Goal: Task Accomplishment & Management: Manage account settings

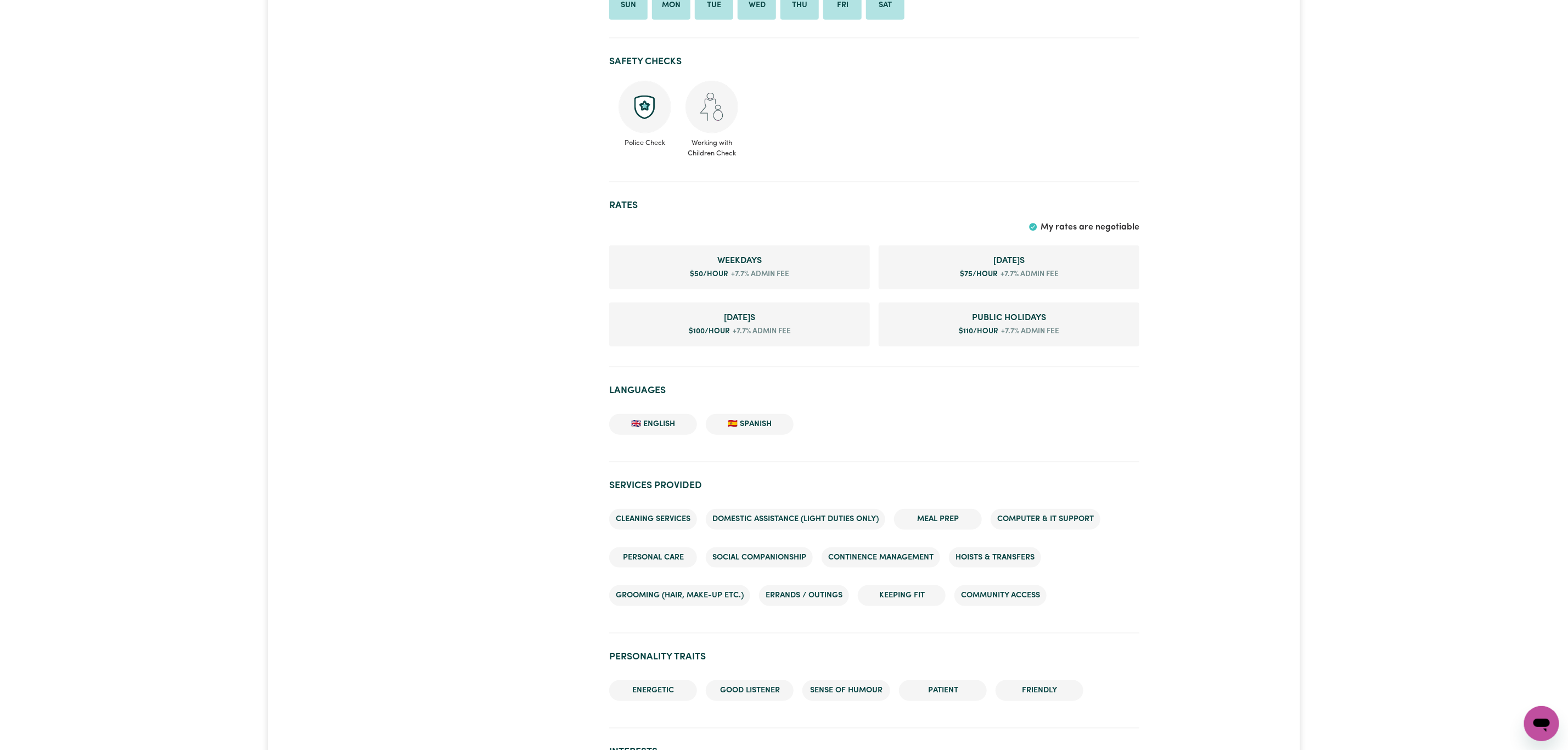
scroll to position [659, 0]
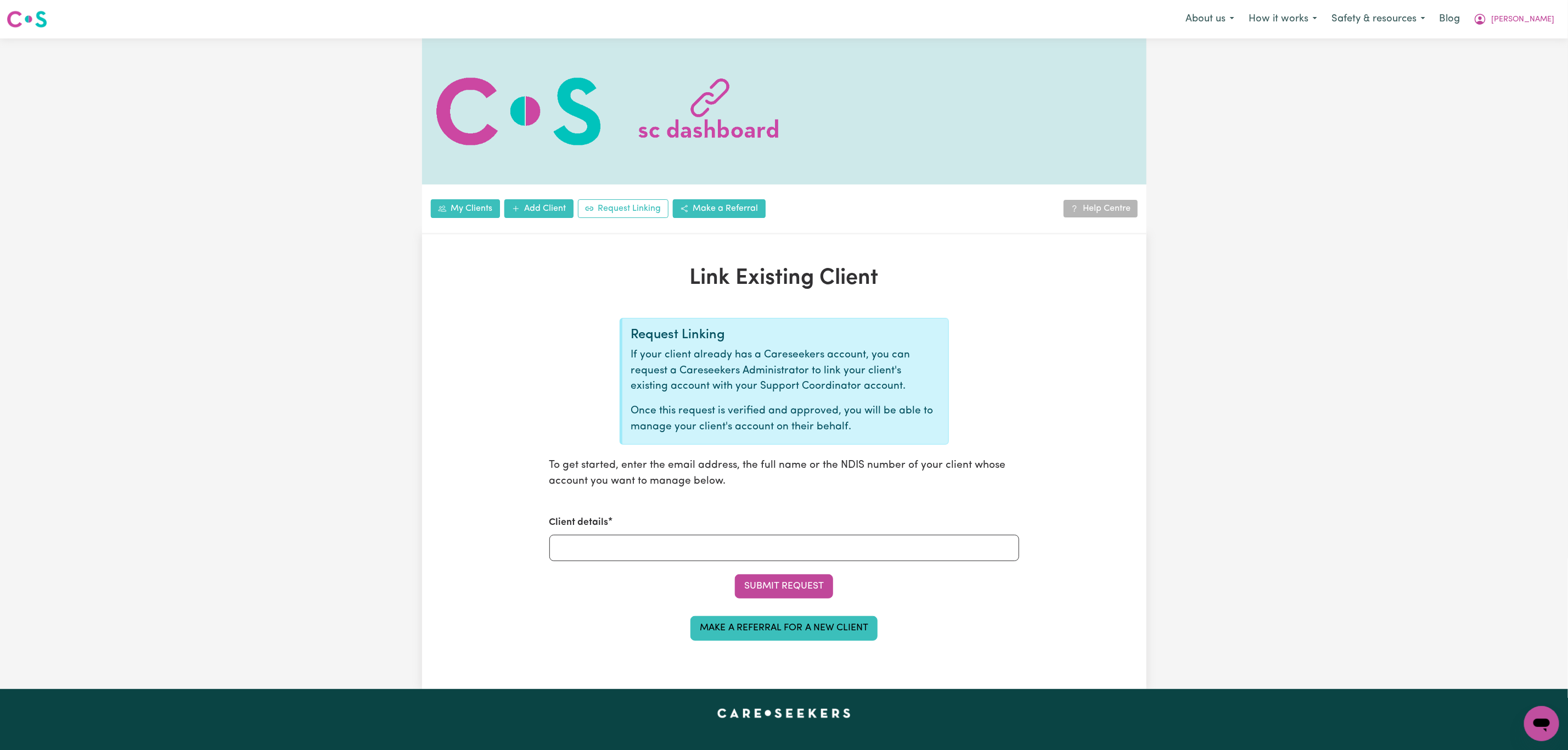
click at [1562, 19] on div "Menu About us How it works Safety & resources Blog [PERSON_NAME]" at bounding box center [784, 19] width 1568 height 25
click at [1487, 23] on icon "My Account" at bounding box center [1480, 19] width 14 height 14
click at [1522, 65] on link "Logout" at bounding box center [1517, 62] width 87 height 21
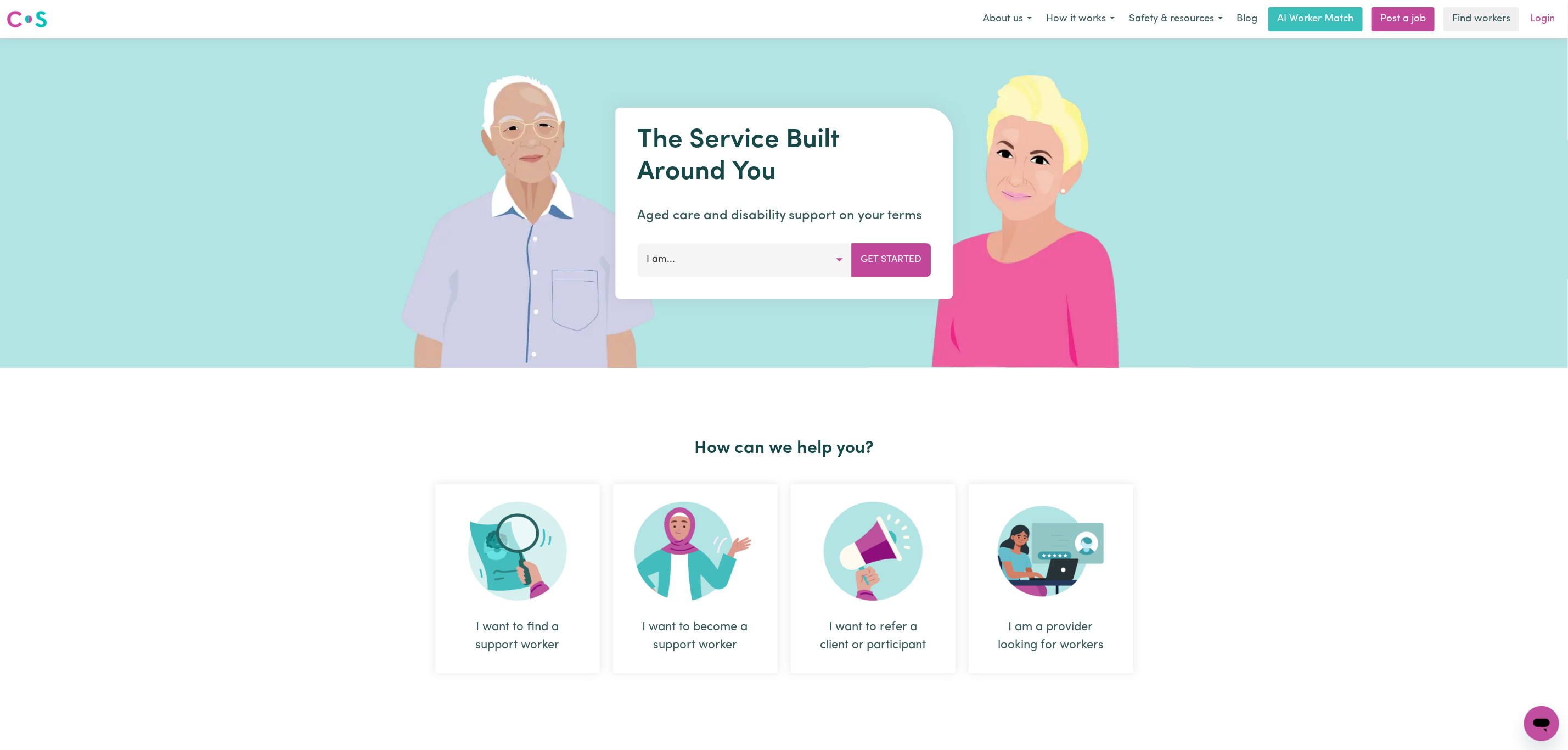
click at [1558, 15] on link "Login" at bounding box center [1543, 19] width 38 height 24
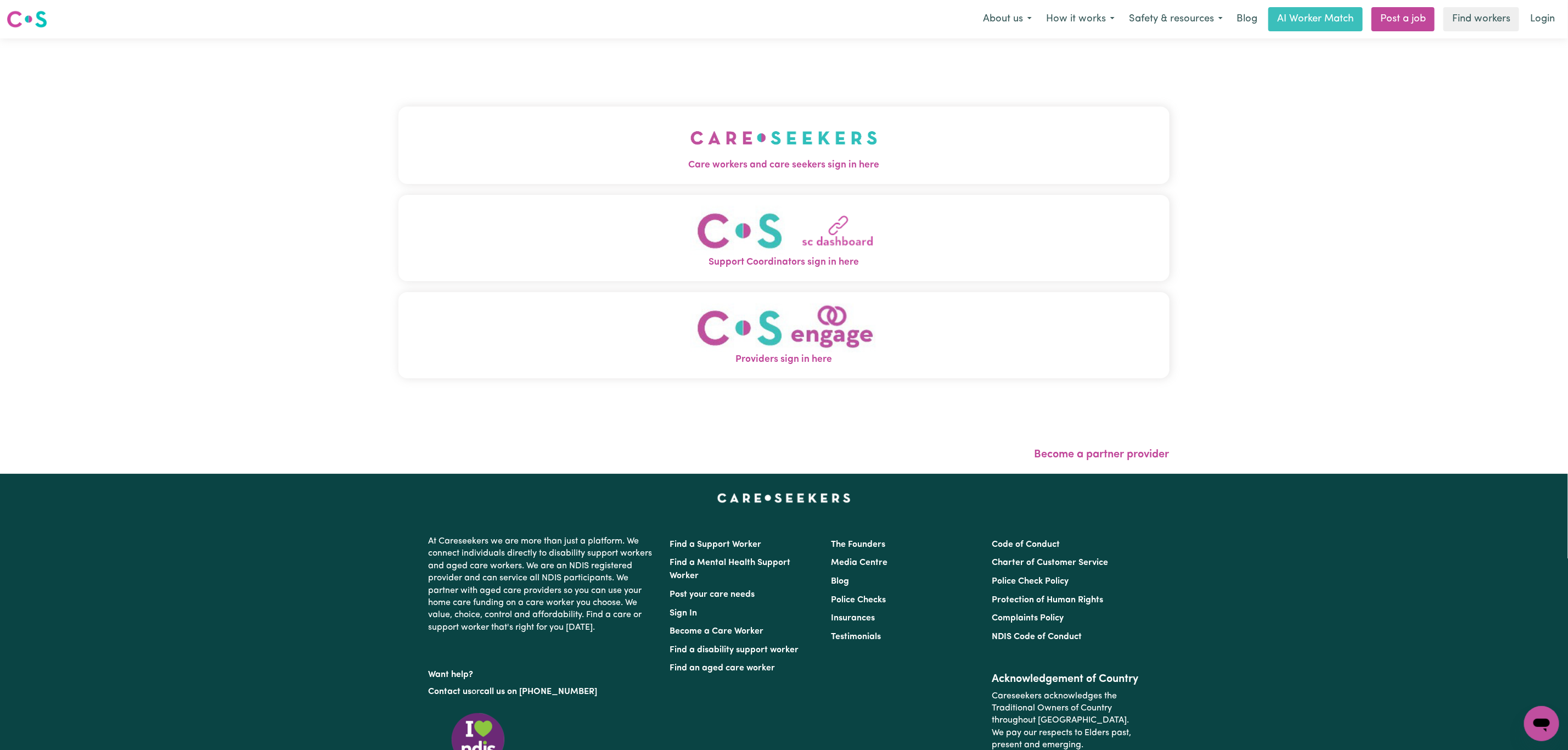
click at [450, 130] on button "Care workers and care seekers sign in here" at bounding box center [784, 144] width 771 height 77
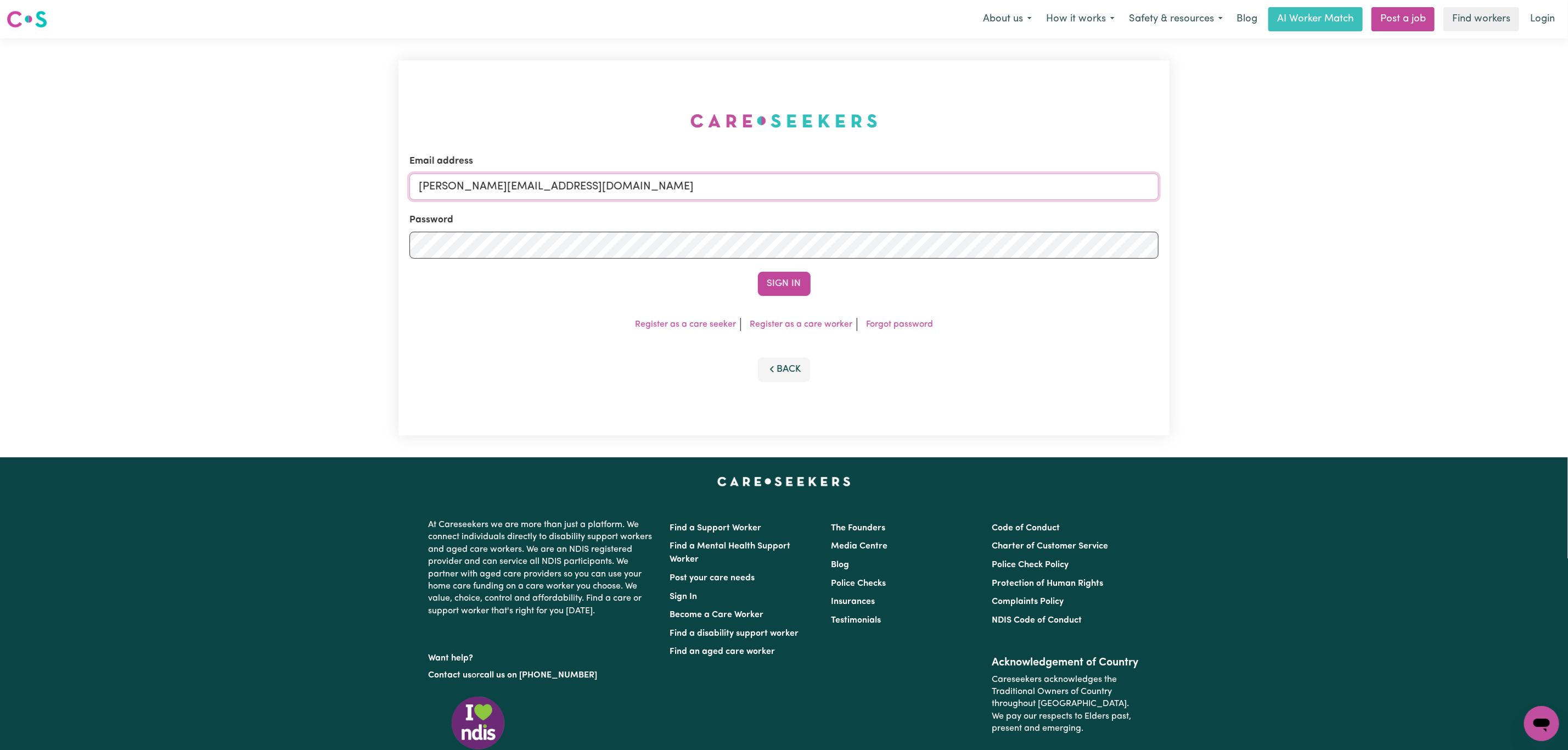
click at [468, 191] on input "mikayla+engage@careseekers.com.au" at bounding box center [784, 186] width 750 height 26
click at [475, 185] on input "superuser~mikayla@careseekers.com.au" at bounding box center [784, 186] width 750 height 26
drag, startPoint x: 475, startPoint y: 185, endPoint x: 1351, endPoint y: 225, distance: 876.9
click at [1351, 225] on div "Email address superuser~mikayla@careseekers.com.au Password Sign In Register as…" at bounding box center [784, 248] width 1568 height 419
type input "superuser~hillcharlotte251@icloud.com"
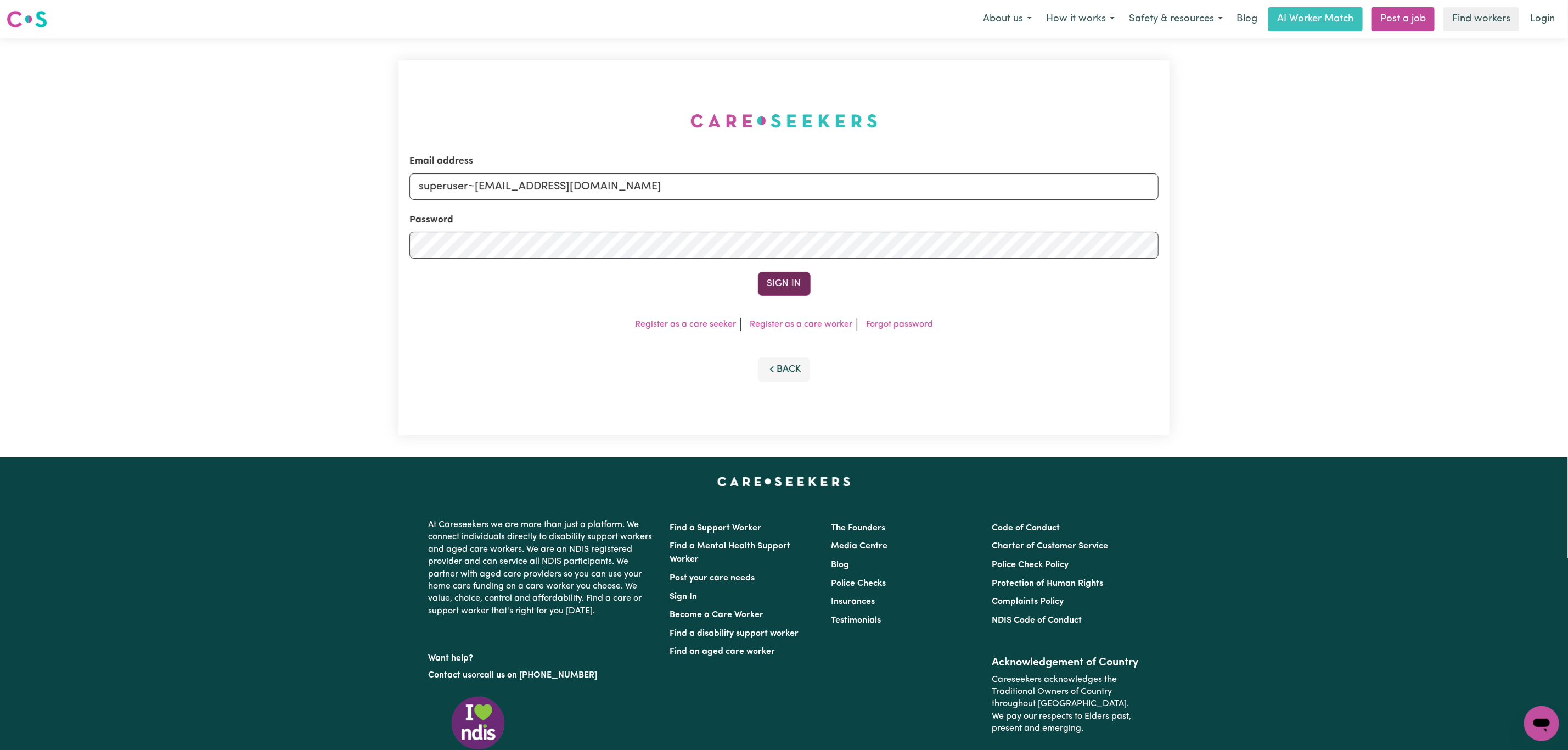
click at [786, 285] on button "Sign In" at bounding box center [784, 283] width 52 height 24
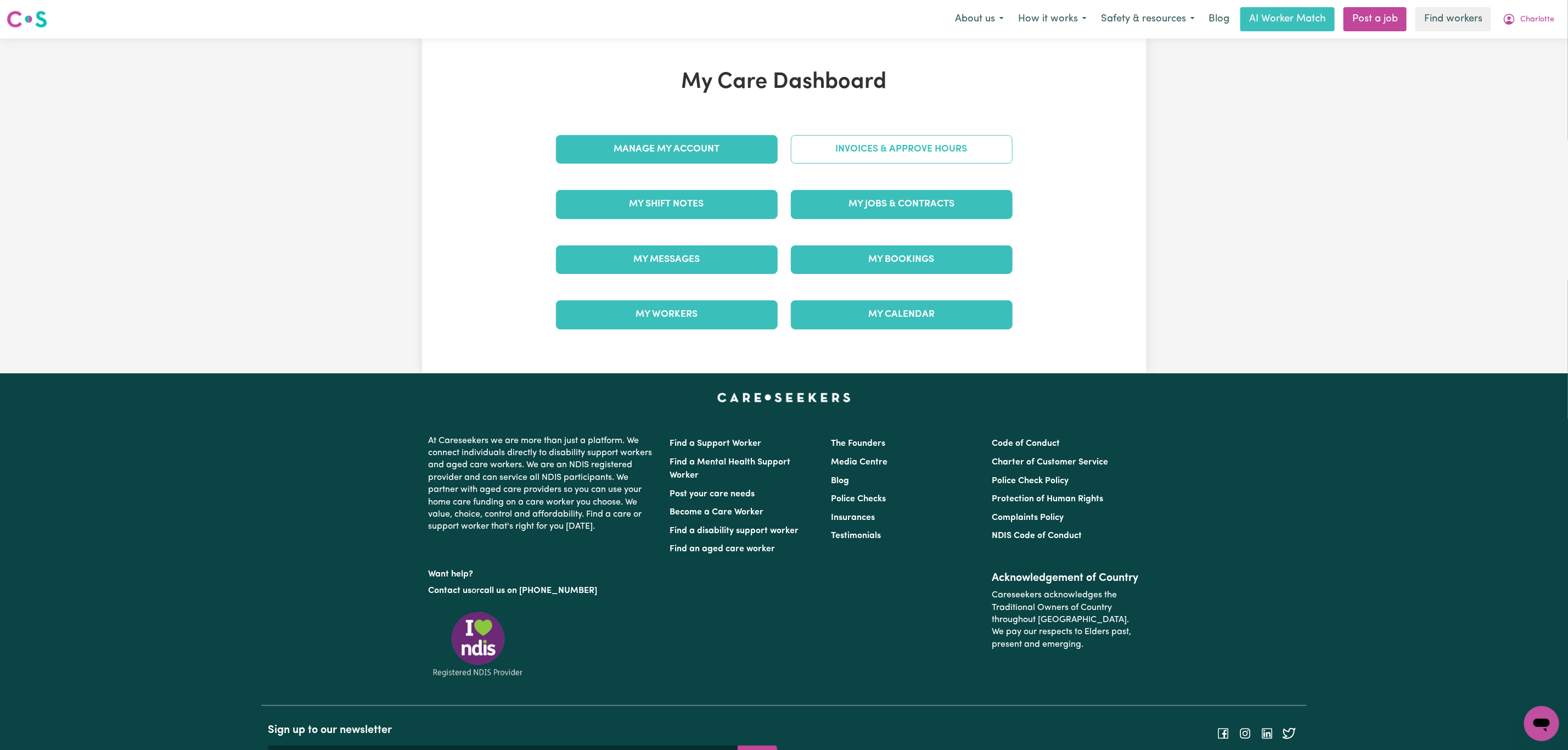
click at [908, 156] on link "Invoices & Approve Hours" at bounding box center [902, 150] width 222 height 29
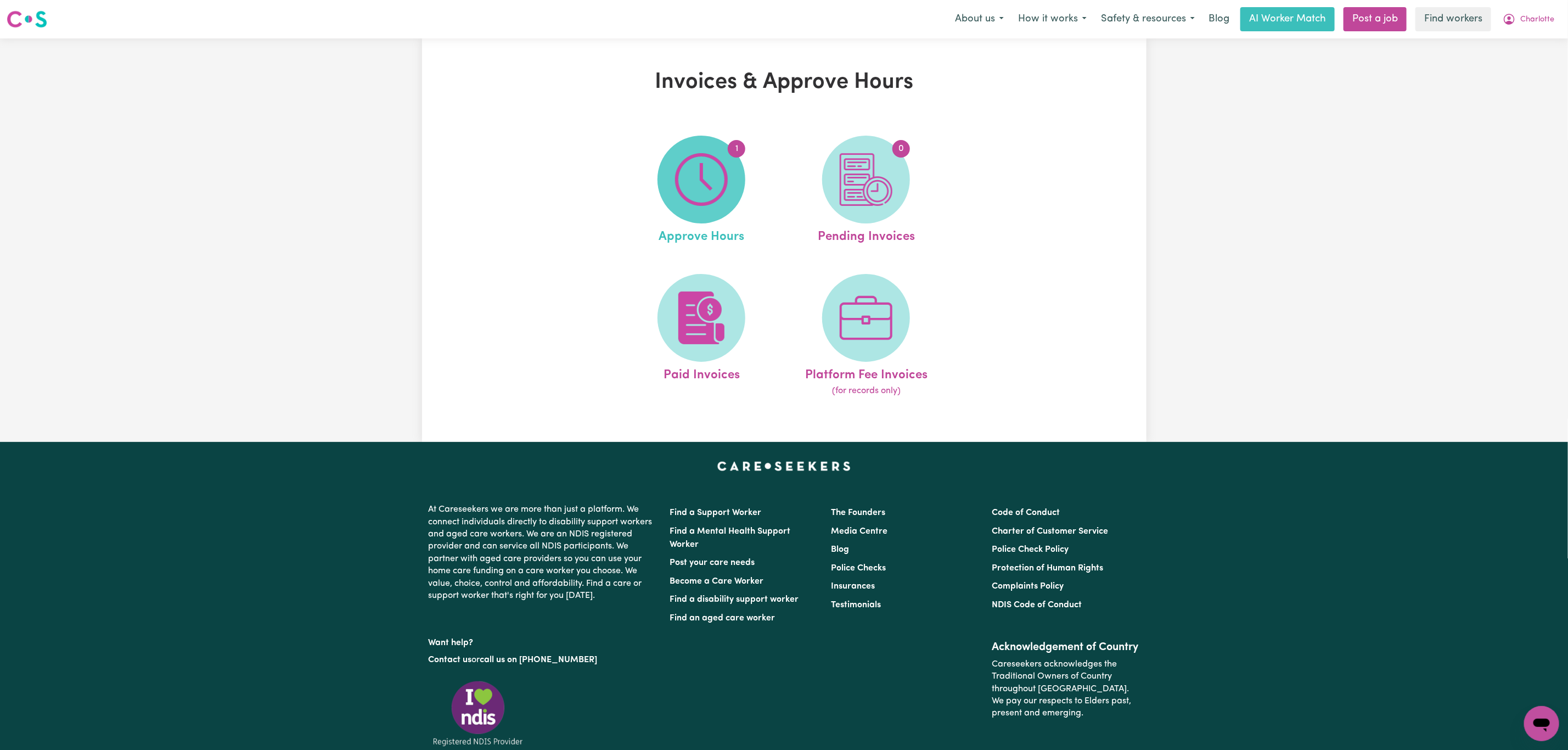
click at [698, 178] on img at bounding box center [701, 180] width 52 height 52
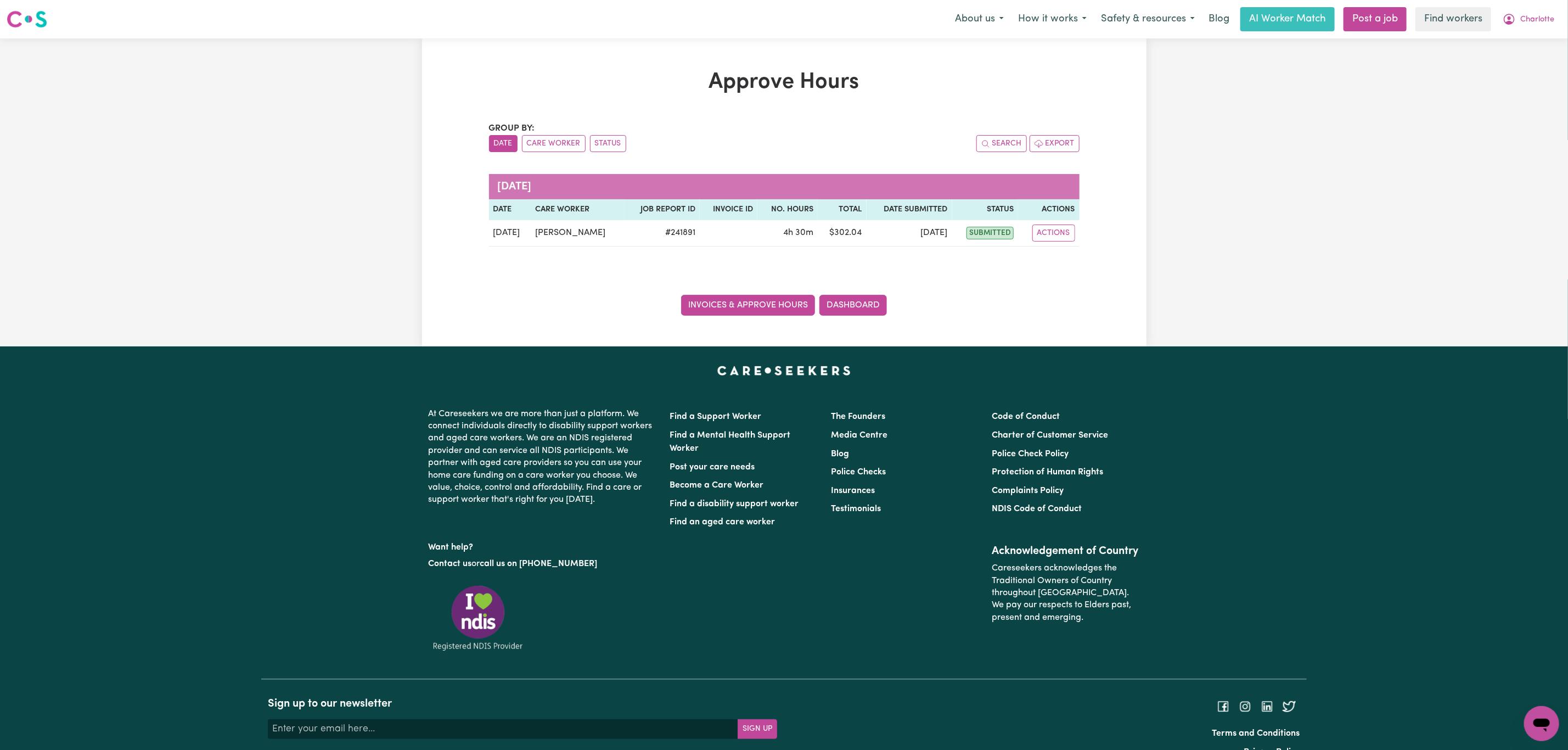
click at [720, 307] on link "Invoices & Approve Hours" at bounding box center [748, 305] width 134 height 21
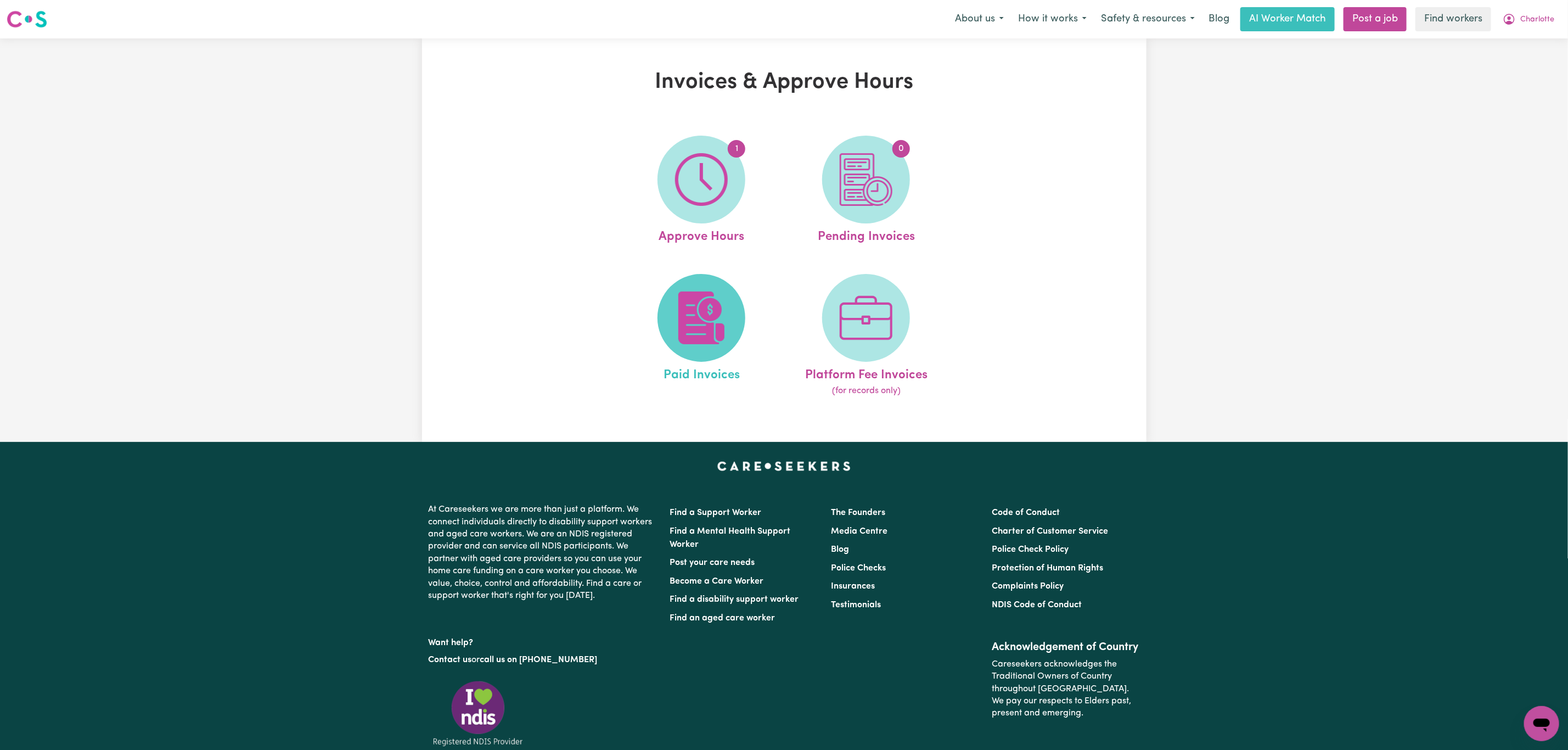
click at [664, 315] on span at bounding box center [701, 318] width 88 height 88
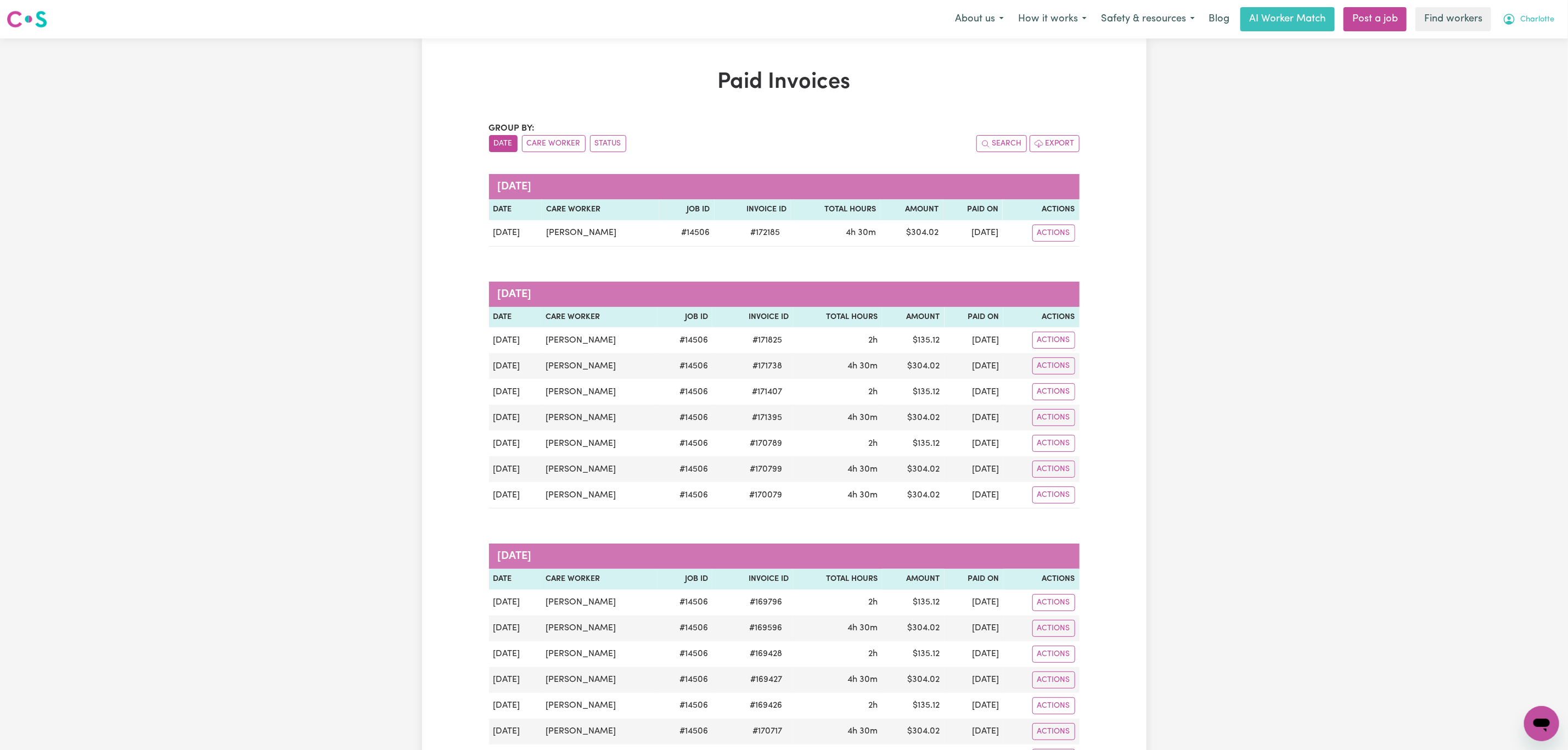
click at [1558, 21] on button "Charlotte" at bounding box center [1528, 20] width 66 height 23
click at [1500, 58] on link "Logout" at bounding box center [1517, 62] width 87 height 21
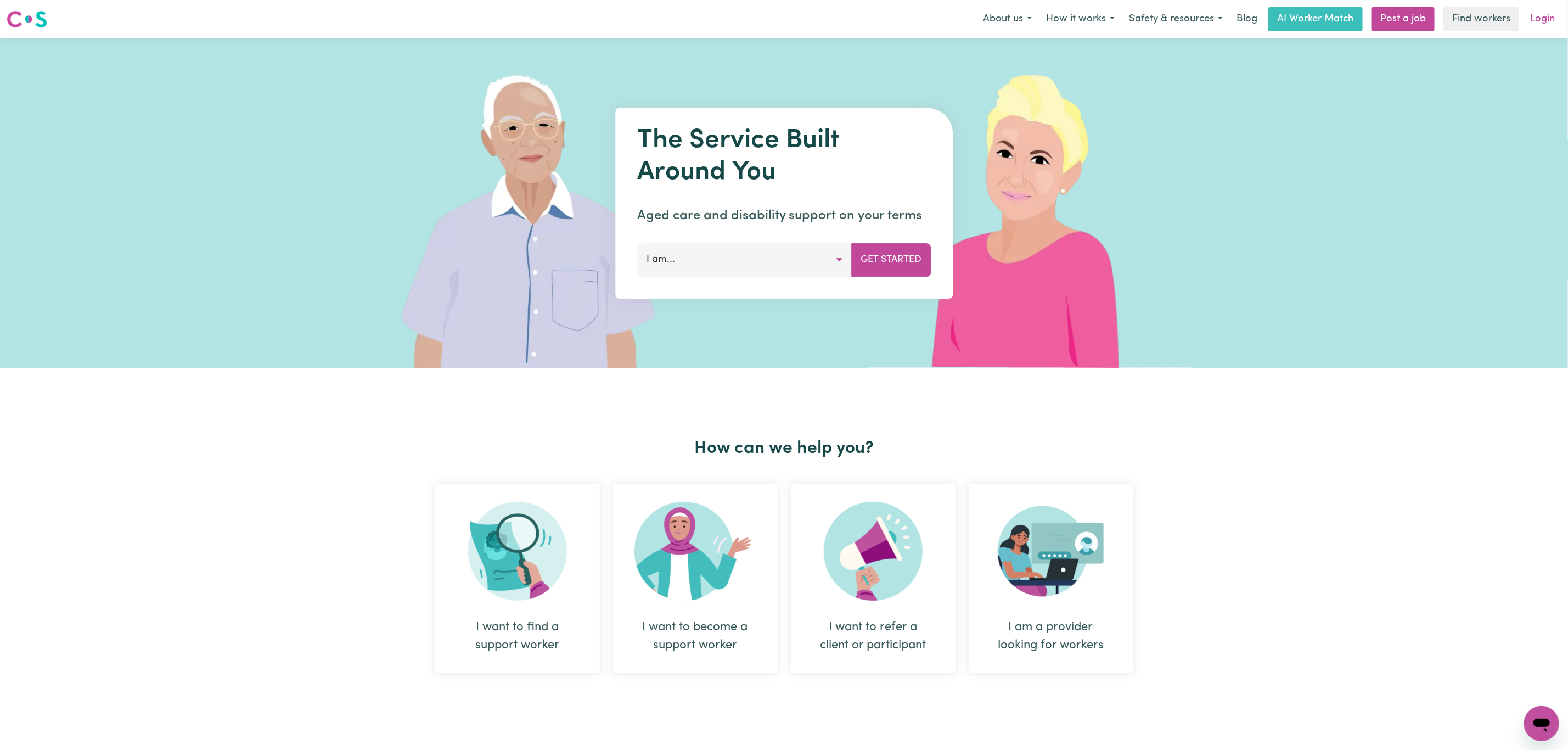
click at [1542, 14] on link "Login" at bounding box center [1543, 19] width 38 height 24
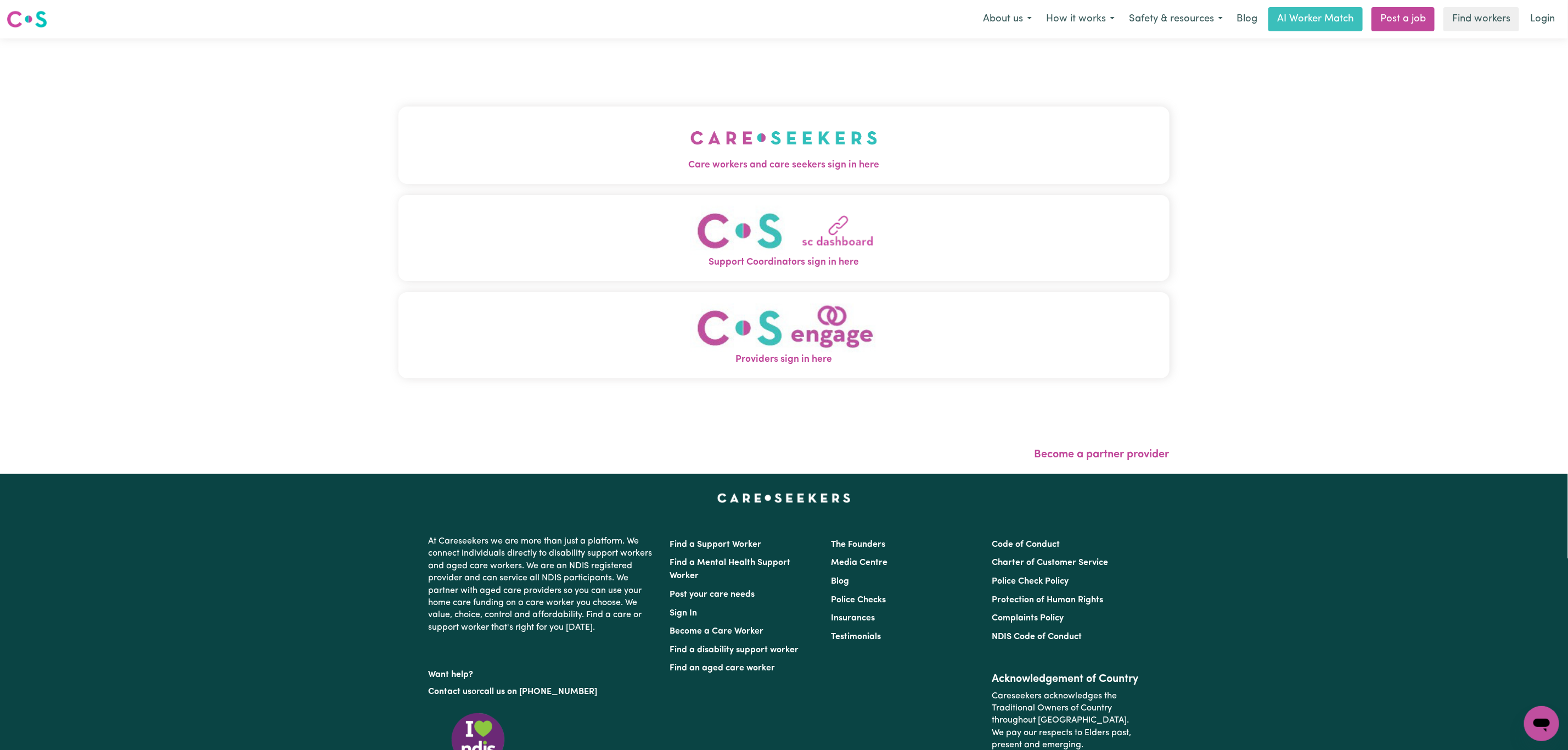
click at [690, 127] on img "Care workers and care seekers sign in here" at bounding box center [783, 137] width 187 height 41
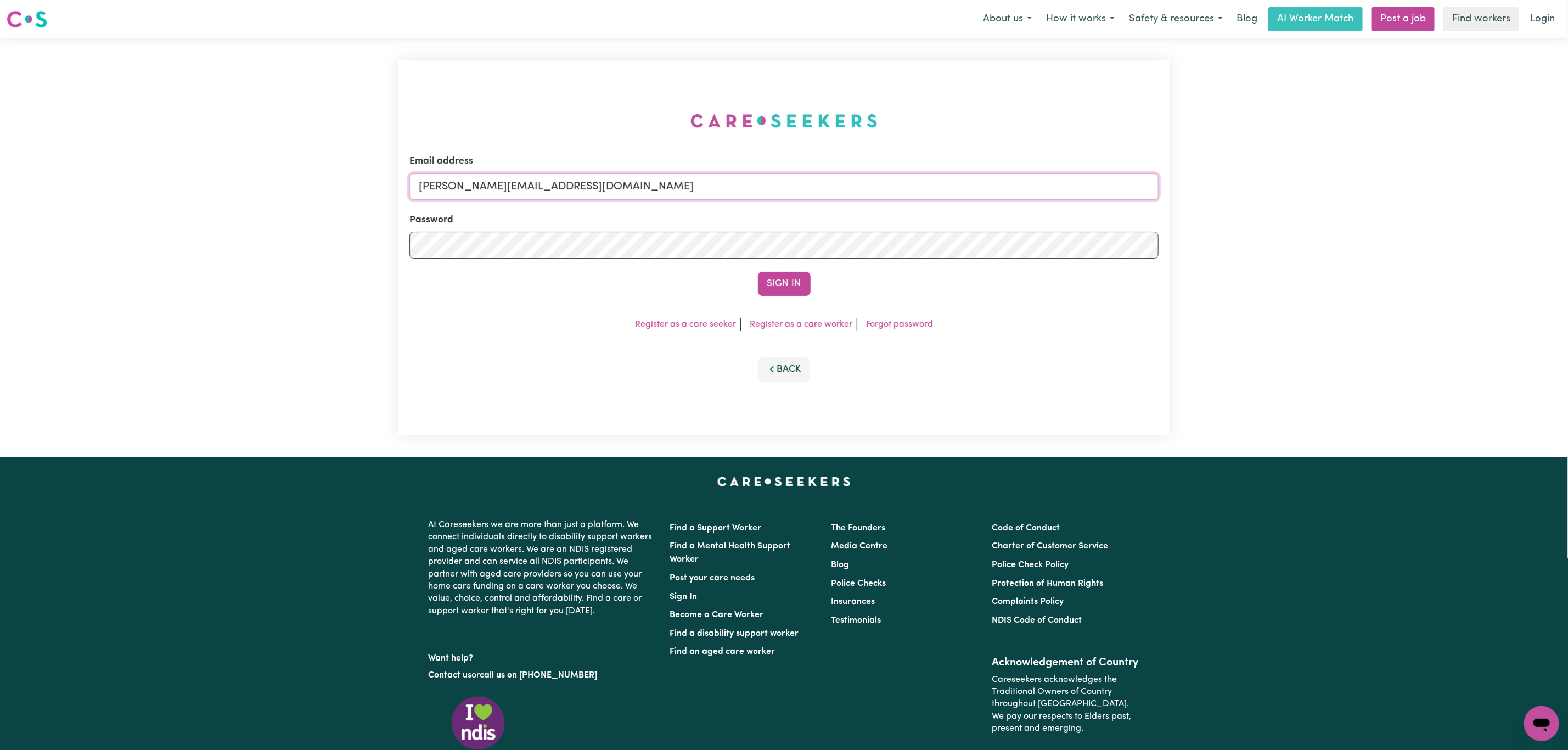
click at [503, 184] on input "mikayla+engage@careseekers.com.au" at bounding box center [784, 186] width 750 height 26
drag, startPoint x: 478, startPoint y: 190, endPoint x: 914, endPoint y: 199, distance: 436.1
click at [914, 199] on input "superuser~mikayla@careseekers.com.au" at bounding box center [784, 186] width 750 height 26
type input "superuser~hillzy08@yahoo.com"
click at [798, 290] on button "Sign In" at bounding box center [784, 283] width 52 height 24
